Goal: Find specific page/section: Find specific page/section

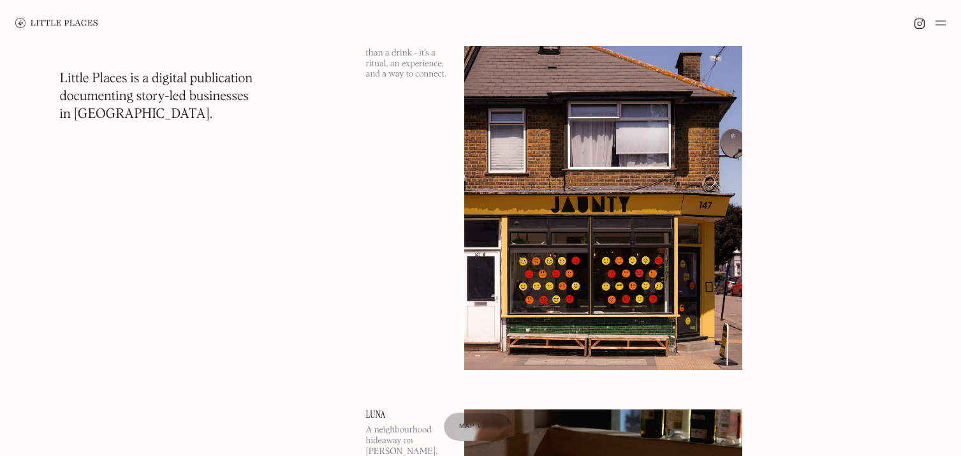
scroll to position [693, 0]
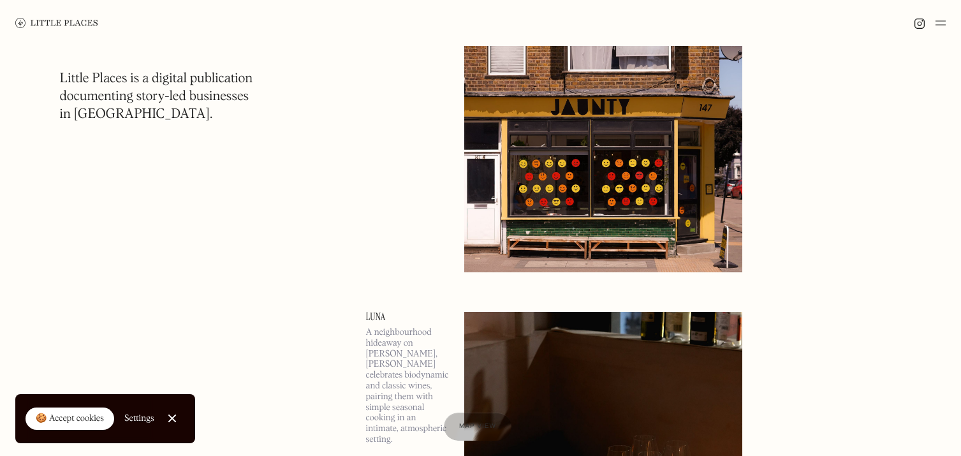
click at [522, 151] on img at bounding box center [603, 72] width 278 height 402
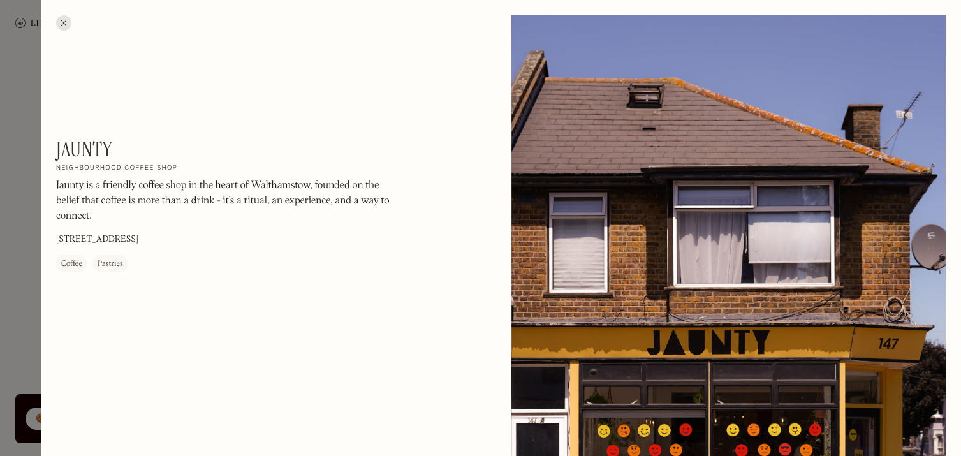
click at [66, 21] on div at bounding box center [63, 22] width 15 height 15
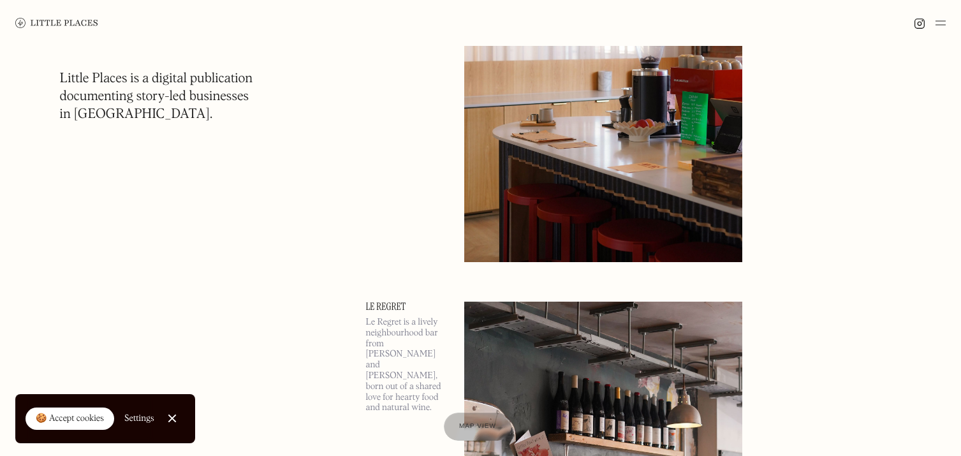
scroll to position [2264, 0]
